Goal: Information Seeking & Learning: Learn about a topic

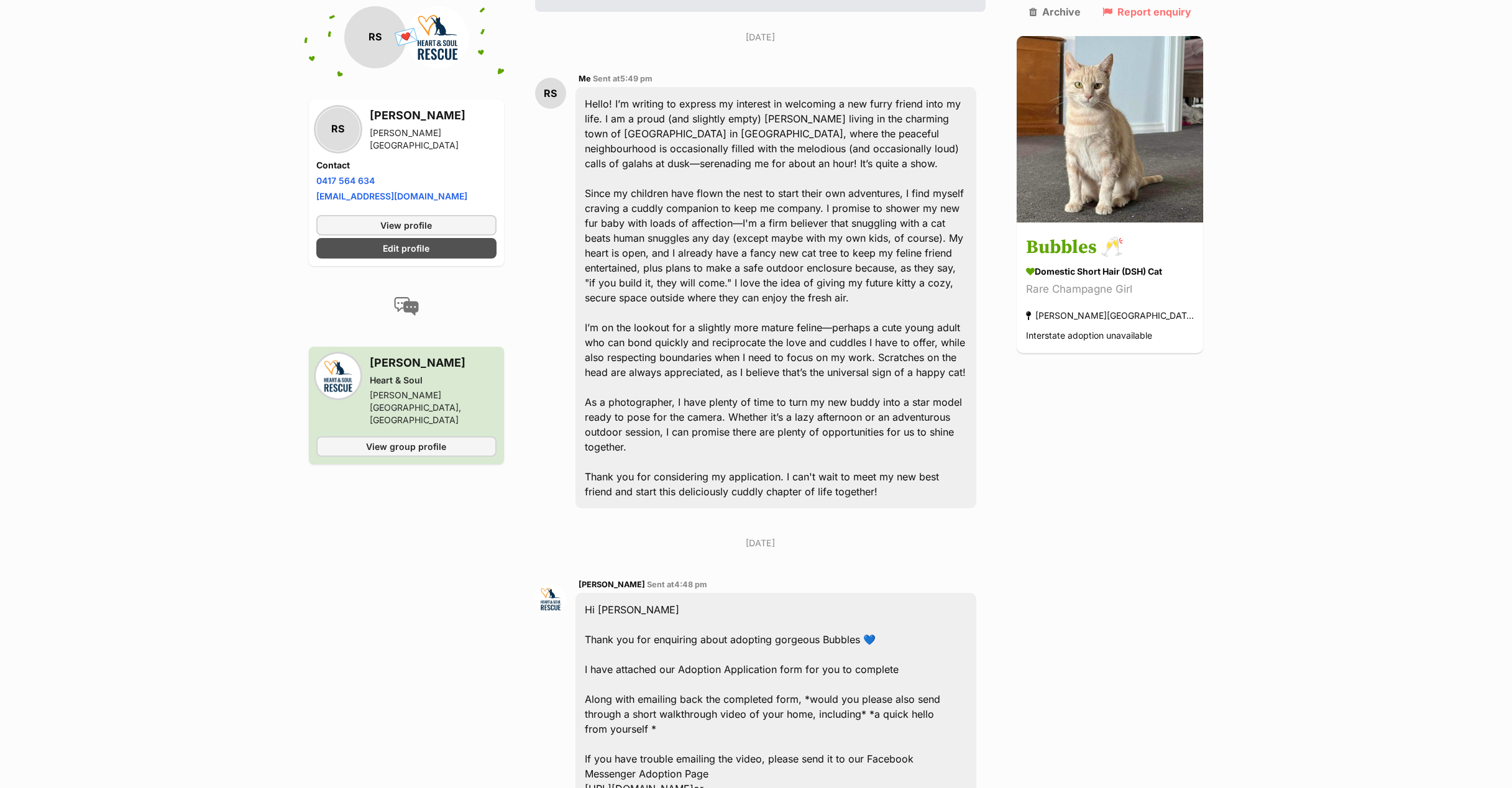
scroll to position [148, 0]
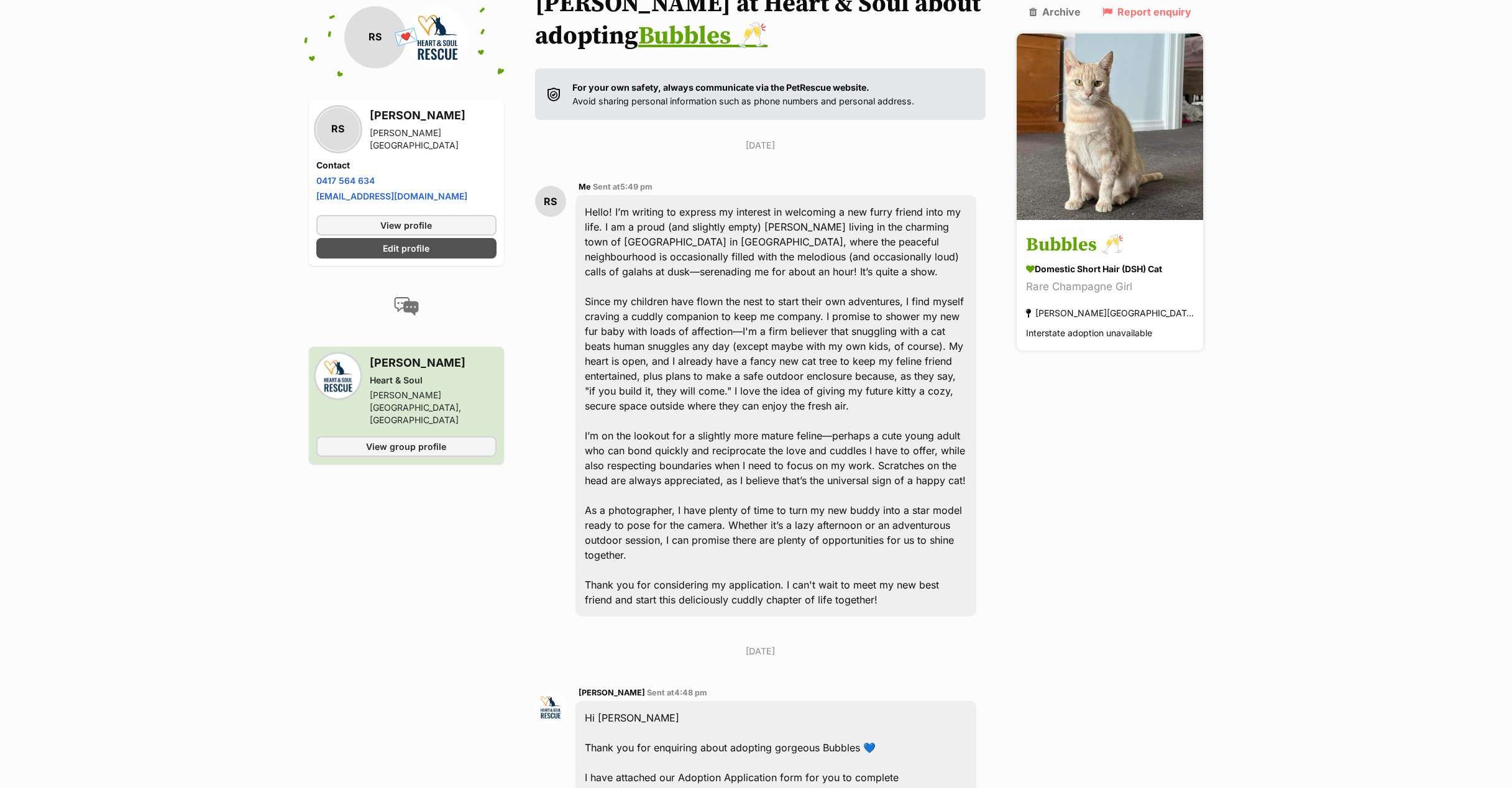
click at [1112, 305] on div "[PERSON_NAME][GEOGRAPHIC_DATA], [GEOGRAPHIC_DATA]" at bounding box center [1109, 313] width 168 height 17
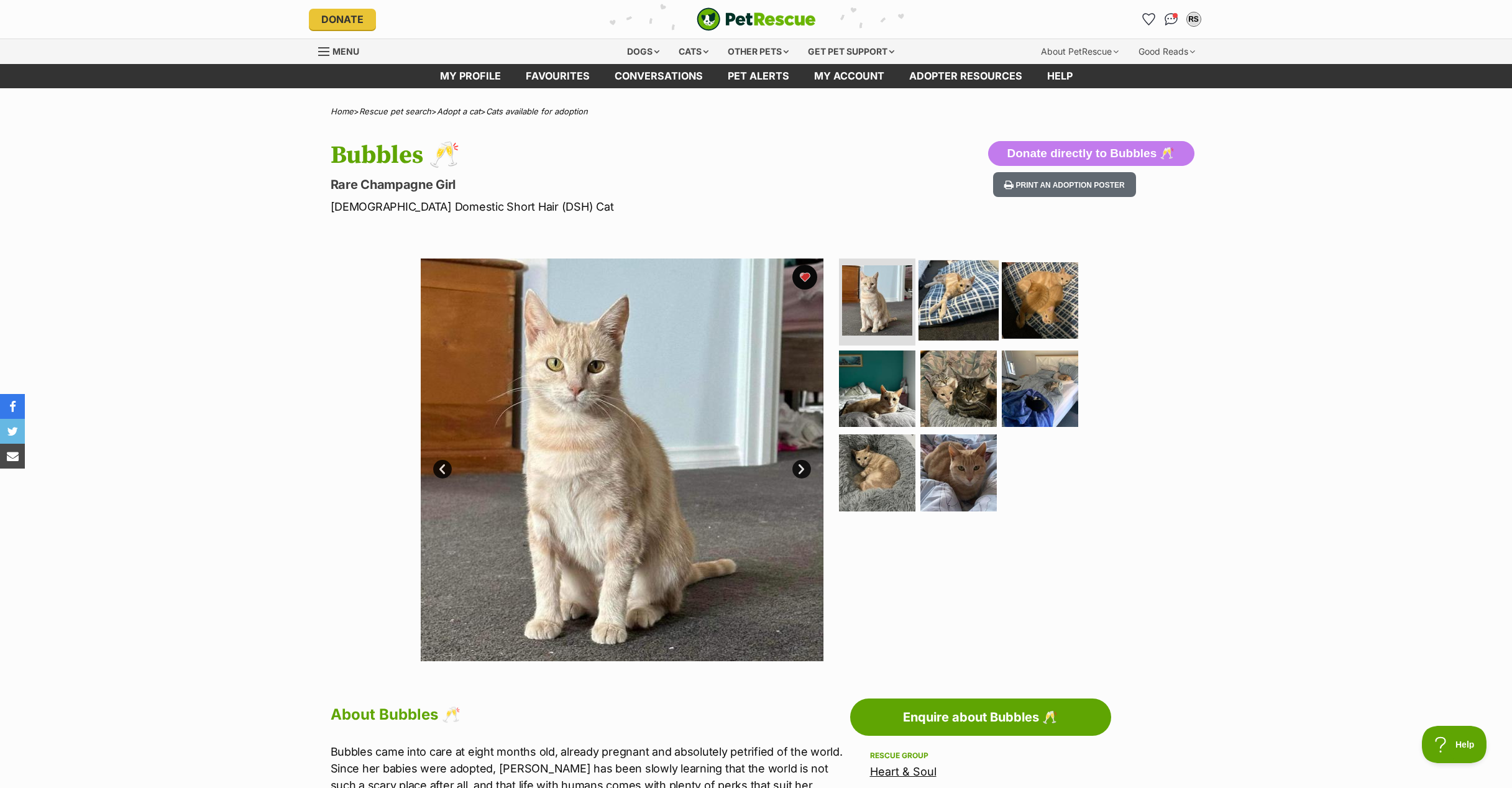
click at [967, 289] on img at bounding box center [958, 300] width 80 height 80
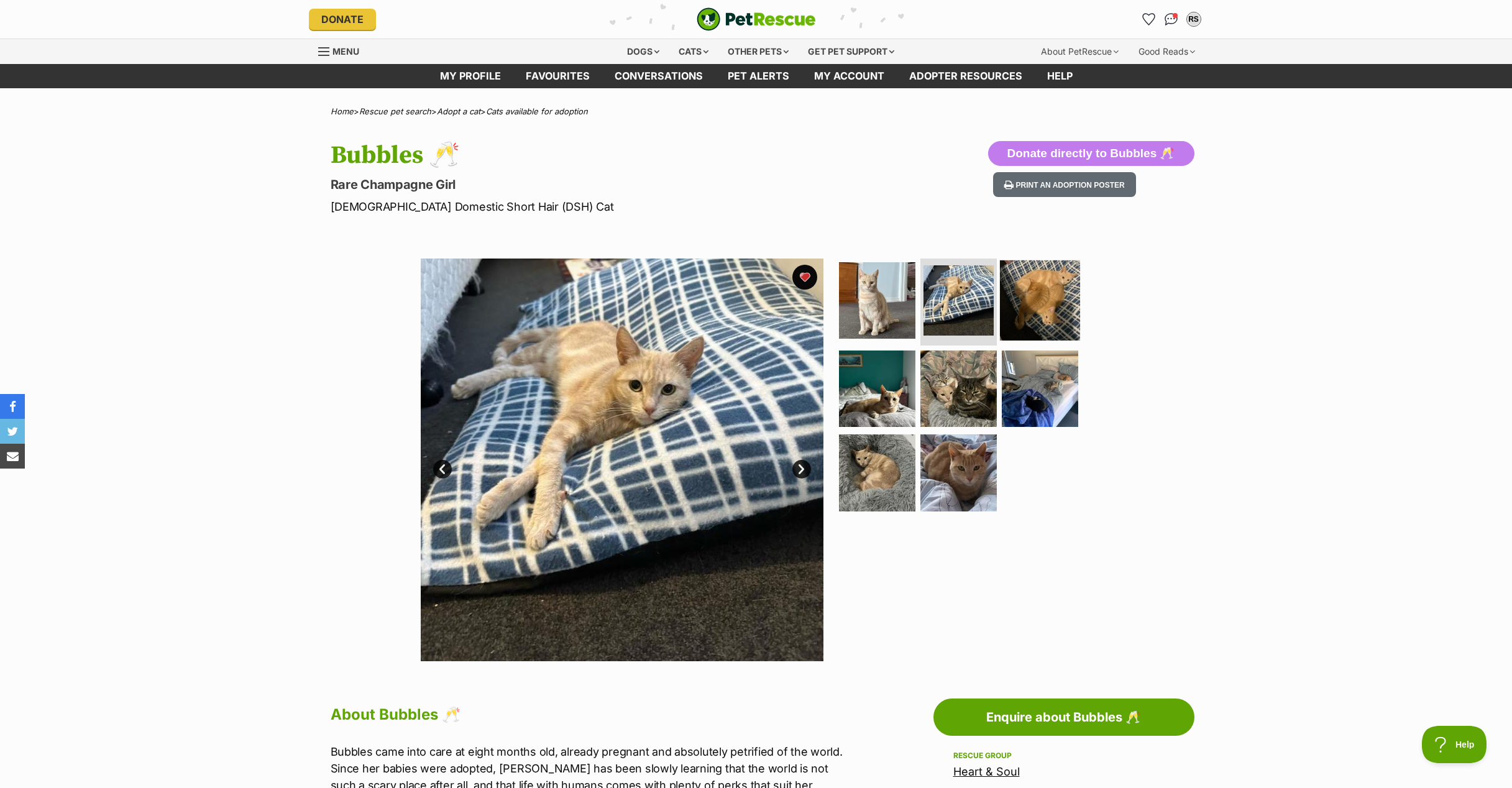
click at [1021, 296] on img at bounding box center [1040, 300] width 80 height 80
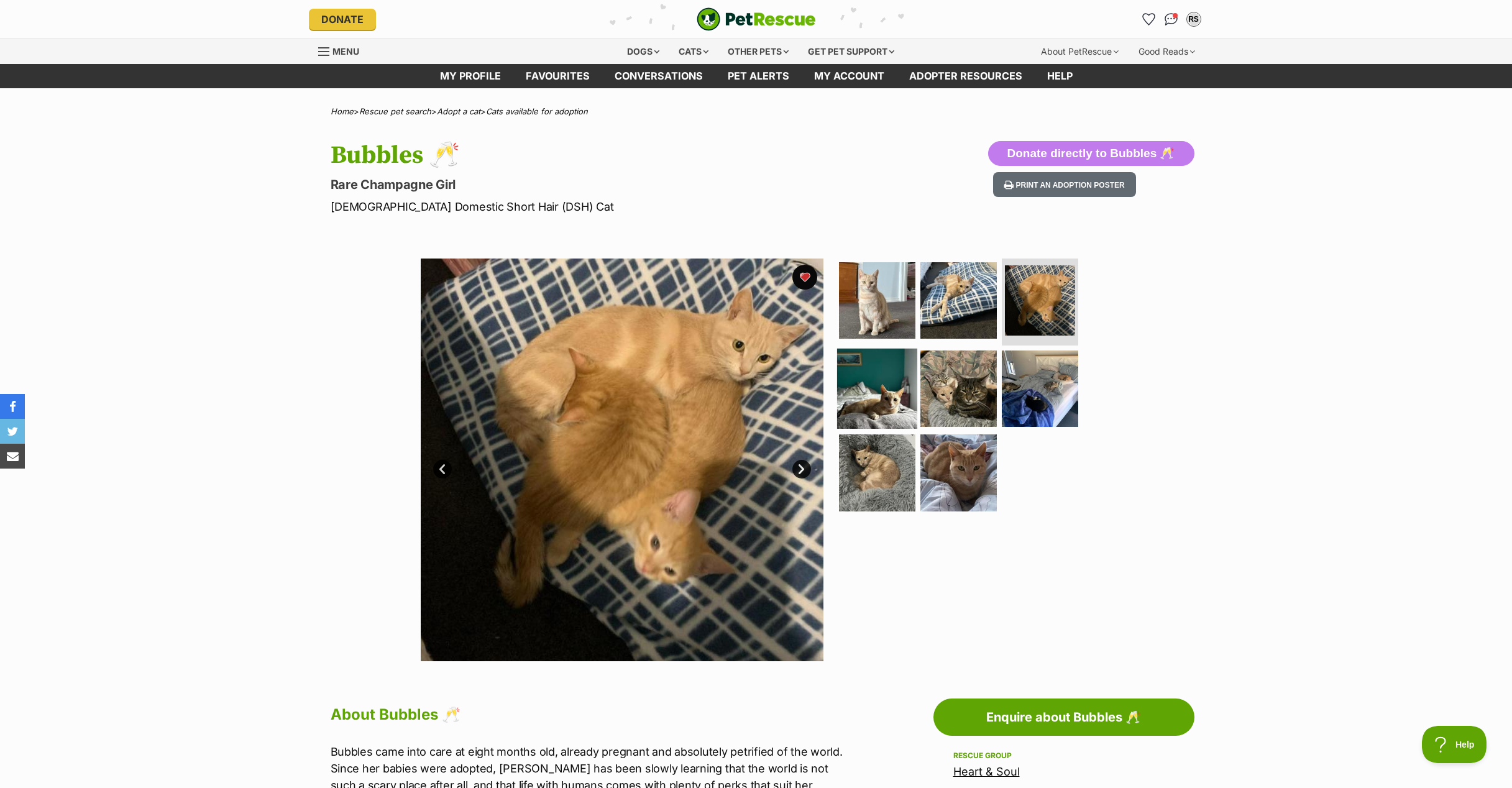
click at [884, 378] on img at bounding box center [877, 388] width 80 height 80
